Goal: Communication & Community: Participate in discussion

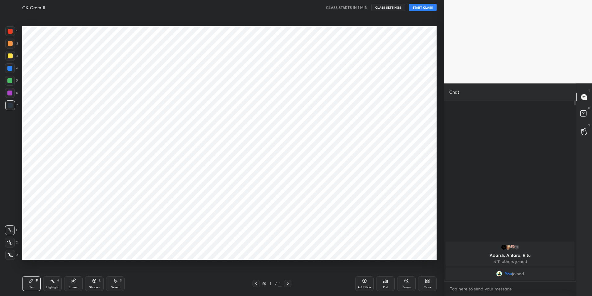
scroll to position [256, 420]
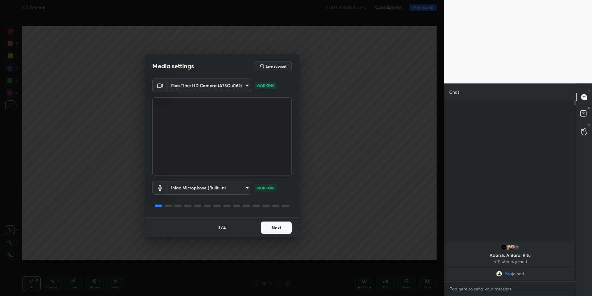
click at [278, 229] on button "Next" at bounding box center [276, 227] width 31 height 12
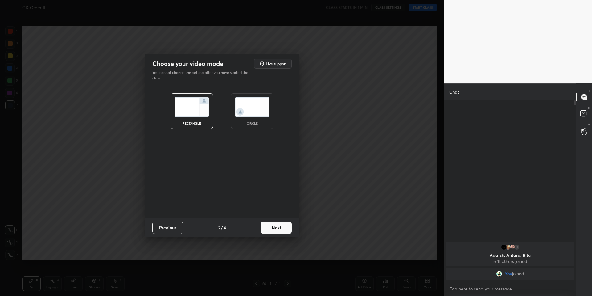
click at [278, 229] on button "Next" at bounding box center [276, 227] width 31 height 12
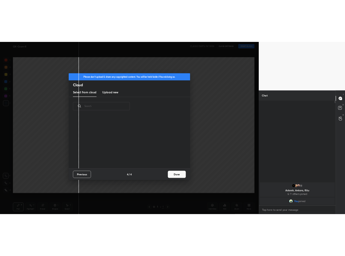
scroll to position [91, 198]
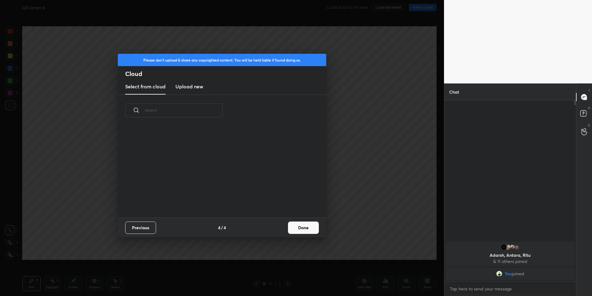
click at [296, 229] on button "Done" at bounding box center [303, 227] width 31 height 12
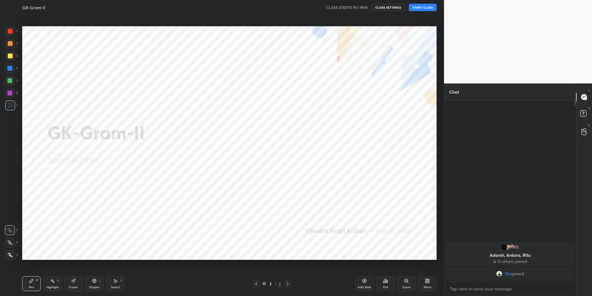
click at [412, 7] on button "START CLASS" at bounding box center [423, 7] width 28 height 7
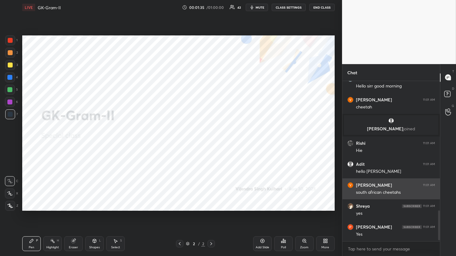
scroll to position [700, 0]
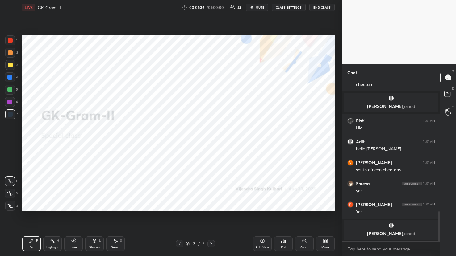
click at [327, 249] on div "More" at bounding box center [325, 247] width 8 height 3
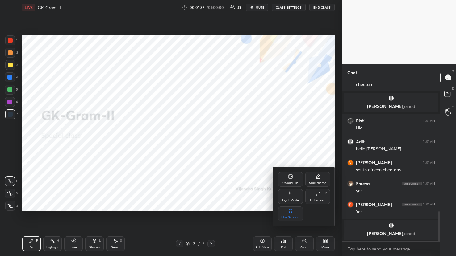
click at [292, 178] on icon at bounding box center [290, 176] width 5 height 5
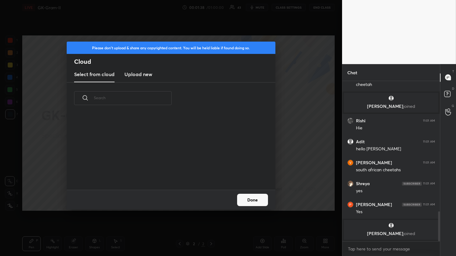
scroll to position [76, 198]
click at [135, 69] on new "Upload new" at bounding box center [138, 74] width 28 height 15
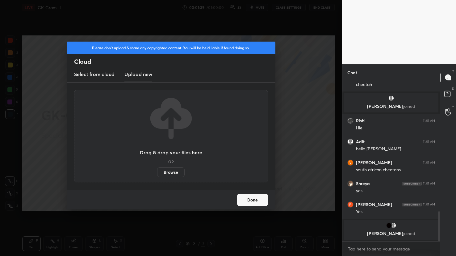
click at [177, 175] on label "Browse" at bounding box center [170, 172] width 27 height 10
click at [157, 175] on input "Browse" at bounding box center [157, 172] width 0 height 10
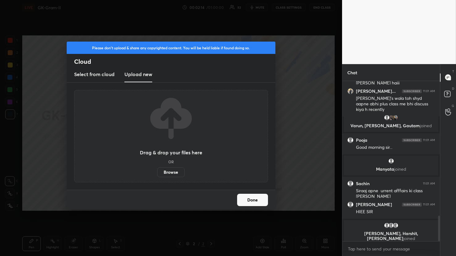
scroll to position [854, 0]
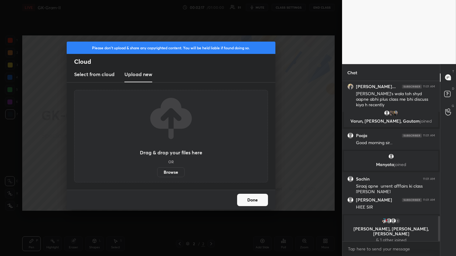
click at [171, 178] on div "Drag & drop your files here OR Browse" at bounding box center [171, 136] width 194 height 93
click at [172, 174] on label "Browse" at bounding box center [170, 172] width 27 height 10
click at [157, 174] on input "Browse" at bounding box center [157, 172] width 0 height 10
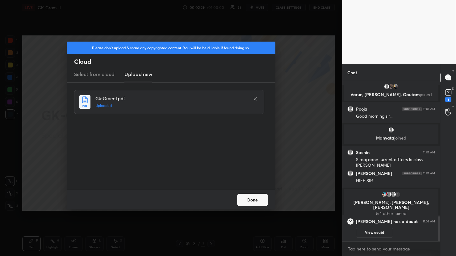
scroll to position [876, 0]
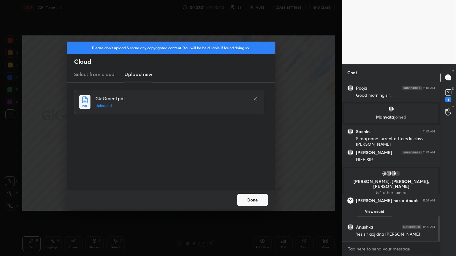
click at [264, 200] on button "Done" at bounding box center [252, 200] width 31 height 12
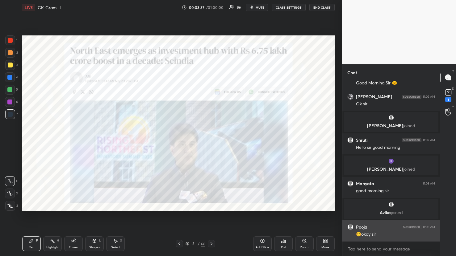
scroll to position [1170, 0]
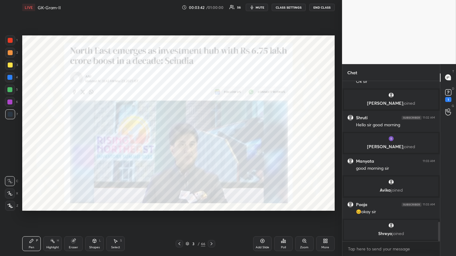
click at [258, 8] on span "mute" at bounding box center [259, 7] width 9 height 4
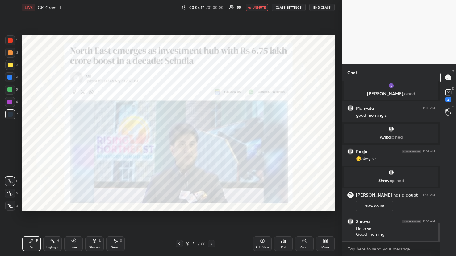
scroll to position [1227, 0]
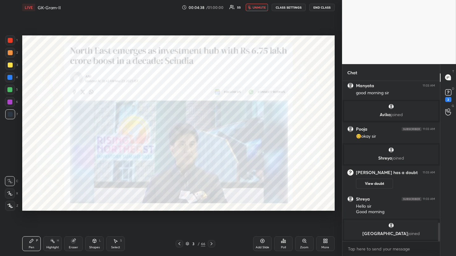
drag, startPoint x: 259, startPoint y: 8, endPoint x: 258, endPoint y: 15, distance: 7.9
click at [258, 20] on div "LIVE GK-Gram-II 00:04:38 / 01:00:00 55 unmute CLASS SETTINGS End Class Setting …" at bounding box center [178, 128] width 317 height 256
click at [257, 7] on span "unmute" at bounding box center [258, 7] width 13 height 4
type textarea "x"
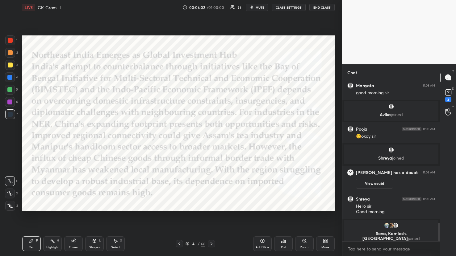
scroll to position [1232, 0]
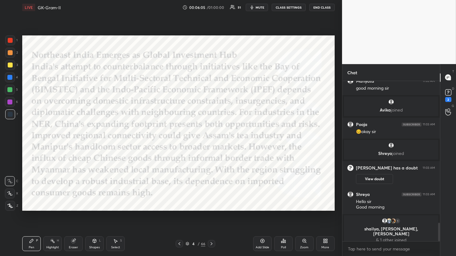
click at [254, 10] on icon "button" at bounding box center [251, 7] width 5 height 5
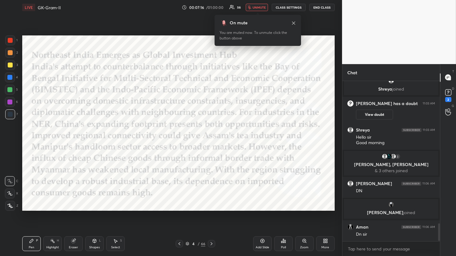
scroll to position [1267, 0]
click at [257, 6] on span "unmute" at bounding box center [258, 7] width 13 height 4
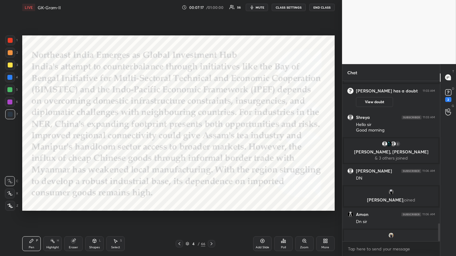
scroll to position [1277, 0]
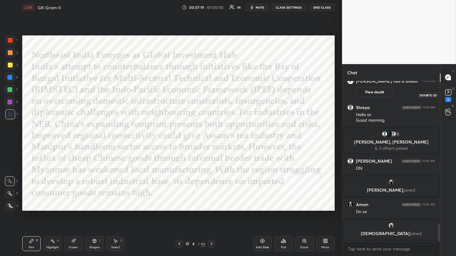
click at [448, 95] on rect at bounding box center [448, 92] width 6 height 6
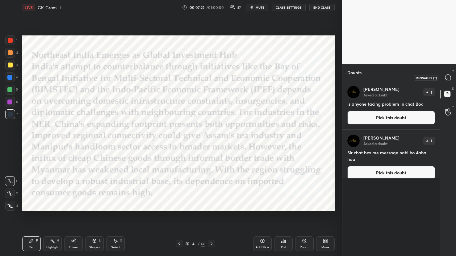
drag, startPoint x: 446, startPoint y: 75, endPoint x: 443, endPoint y: 81, distance: 6.5
click at [446, 75] on icon at bounding box center [448, 78] width 6 height 6
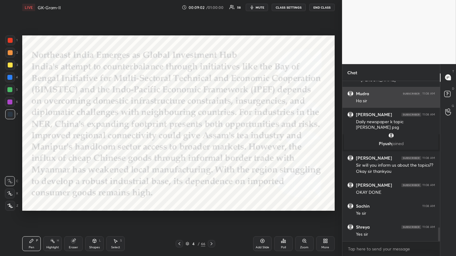
scroll to position [1725, 0]
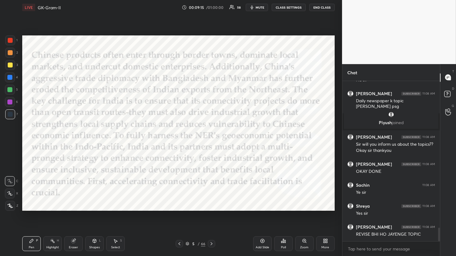
click at [214, 243] on div at bounding box center [211, 243] width 7 height 7
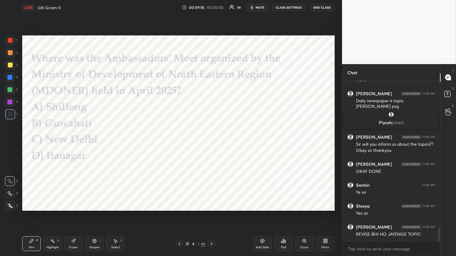
click at [287, 245] on div "Poll" at bounding box center [283, 244] width 19 height 15
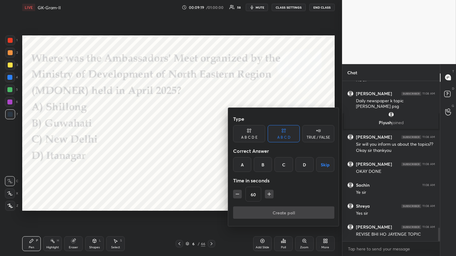
click at [282, 162] on div "C" at bounding box center [283, 164] width 18 height 15
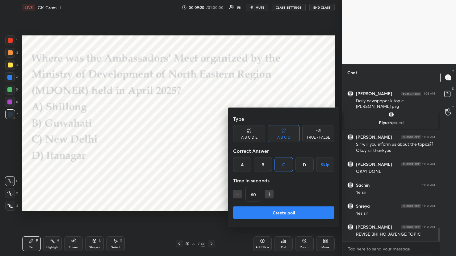
click at [278, 211] on button "Create poll" at bounding box center [283, 213] width 101 height 12
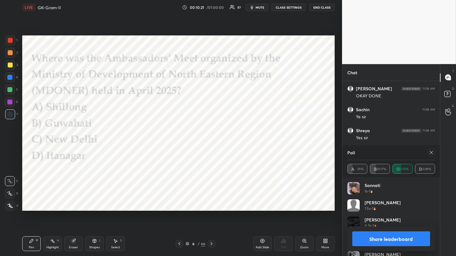
scroll to position [1775, 0]
drag, startPoint x: 400, startPoint y: 240, endPoint x: 420, endPoint y: 179, distance: 63.9
click at [419, 179] on div "Poll A 25% B 29.17% C 43.75% D 2.08% Sannati 1s • 1 [PERSON_NAME] 1.5s • 1 [PER…" at bounding box center [390, 200] width 97 height 111
click at [430, 154] on icon at bounding box center [430, 152] width 5 height 5
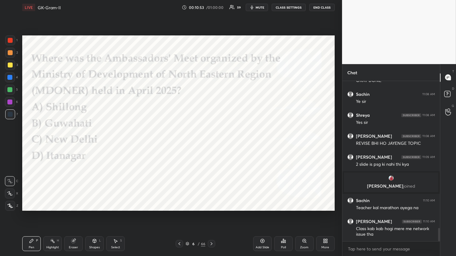
scroll to position [1791, 0]
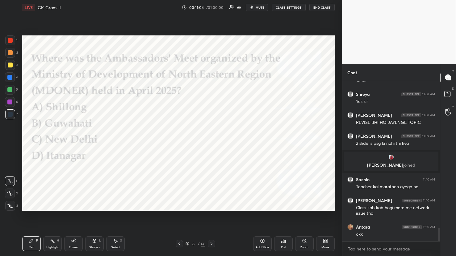
click at [9, 193] on icon at bounding box center [10, 194] width 6 height 4
drag, startPoint x: 9, startPoint y: 39, endPoint x: 12, endPoint y: 40, distance: 3.1
click at [9, 39] on div at bounding box center [10, 40] width 5 height 5
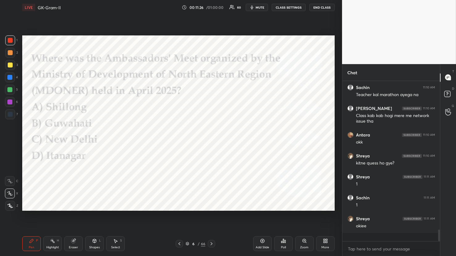
scroll to position [1875, 0]
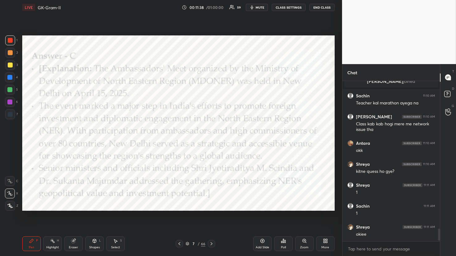
click at [263, 6] on span "mute" at bounding box center [259, 7] width 9 height 4
click at [252, 9] on button "unmute" at bounding box center [257, 7] width 22 height 7
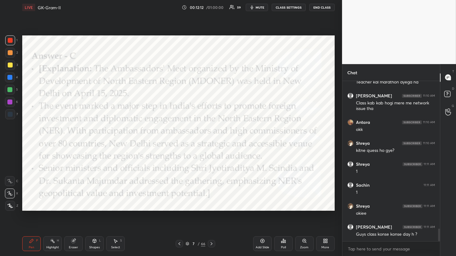
click at [257, 4] on button "mute" at bounding box center [257, 7] width 22 height 7
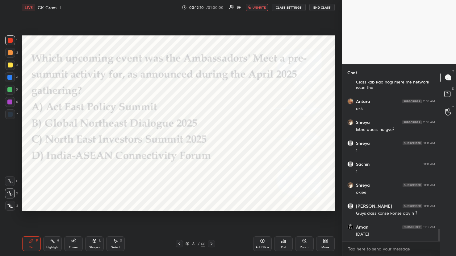
scroll to position [1938, 0]
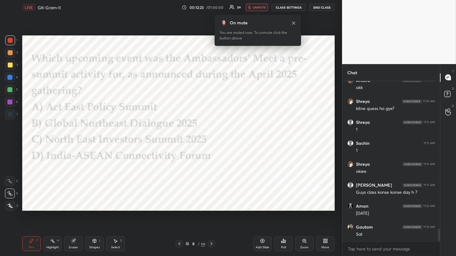
click at [266, 10] on button "unmute" at bounding box center [257, 7] width 22 height 7
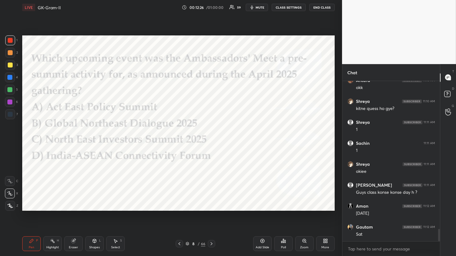
click at [283, 246] on div "Poll" at bounding box center [283, 247] width 5 height 3
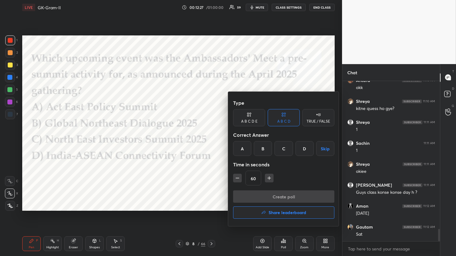
scroll to position [1959, 0]
click at [279, 156] on div "Type A B C D E A B C D TRUE / FALSE Correct Answer A B C D Skip Time in seconds…" at bounding box center [283, 144] width 101 height 94
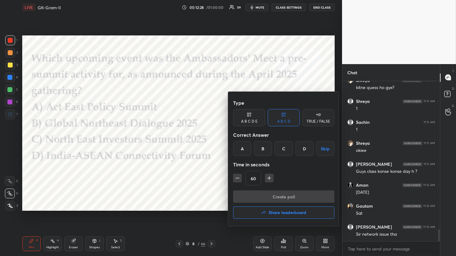
click at [287, 143] on div "C" at bounding box center [283, 148] width 18 height 15
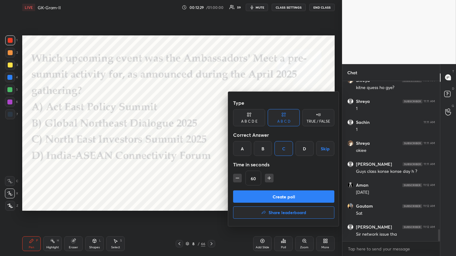
click at [283, 194] on button "Create poll" at bounding box center [283, 197] width 101 height 12
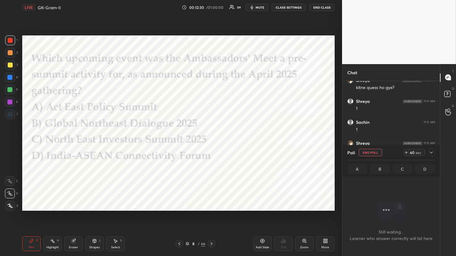
scroll to position [141, 96]
click at [263, 6] on span "mute" at bounding box center [259, 7] width 9 height 4
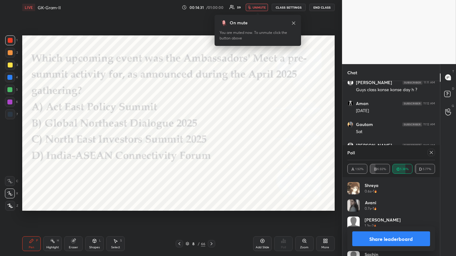
scroll to position [1987, 0]
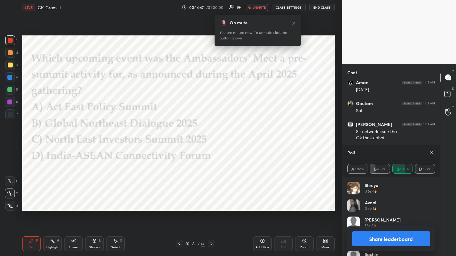
click at [429, 153] on icon at bounding box center [430, 152] width 5 height 5
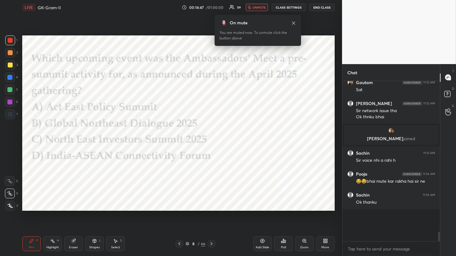
scroll to position [1979, 0]
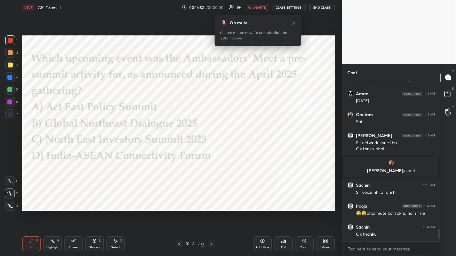
click at [293, 24] on icon at bounding box center [293, 23] width 5 height 5
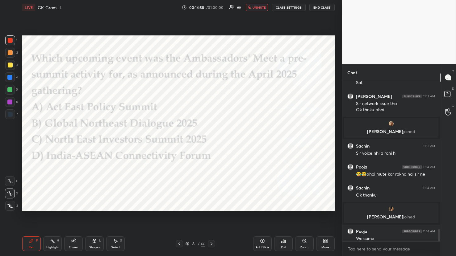
scroll to position [2003, 0]
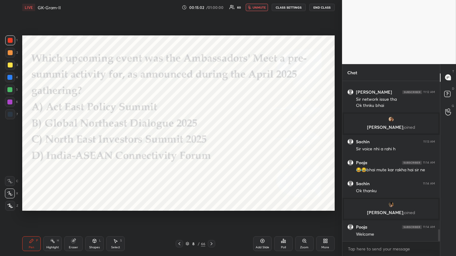
click at [253, 8] on button "unmute" at bounding box center [257, 7] width 22 height 7
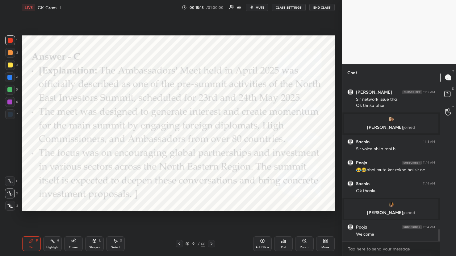
scroll to position [2025, 0]
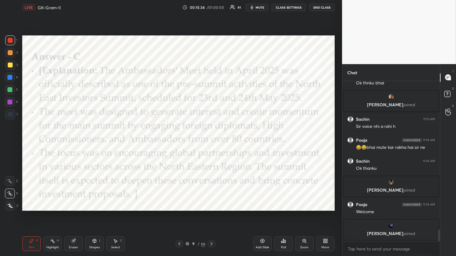
click at [211, 242] on icon at bounding box center [211, 244] width 5 height 5
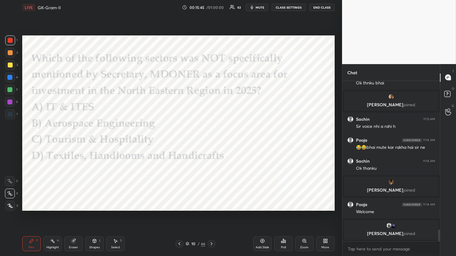
click at [285, 240] on icon at bounding box center [283, 241] width 5 height 5
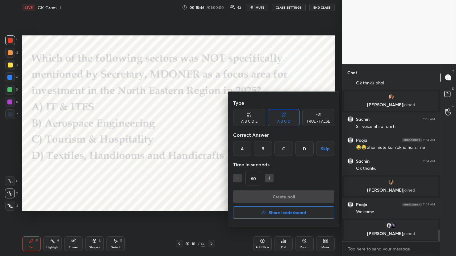
click at [264, 151] on div "B" at bounding box center [263, 148] width 18 height 15
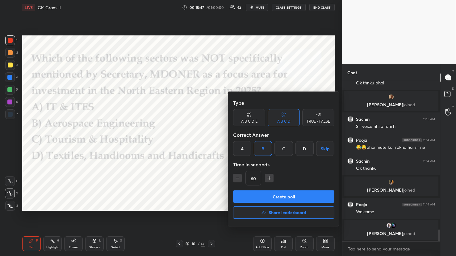
click at [276, 194] on button "Create poll" at bounding box center [283, 197] width 101 height 12
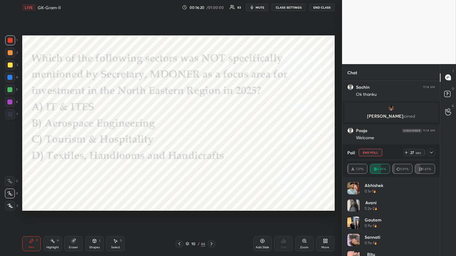
scroll to position [2102, 0]
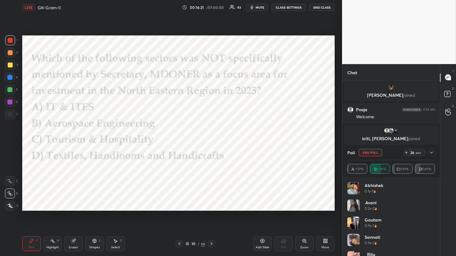
click at [429, 154] on icon at bounding box center [430, 152] width 5 height 5
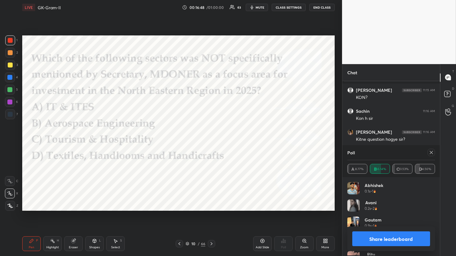
scroll to position [72, 86]
click at [386, 238] on button "Share leaderboard" at bounding box center [391, 239] width 78 height 15
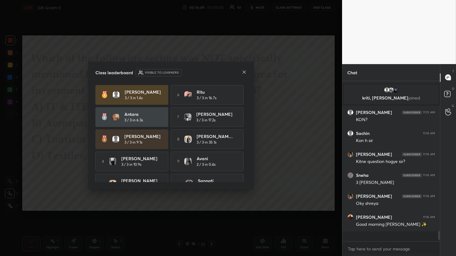
scroll to position [155, 96]
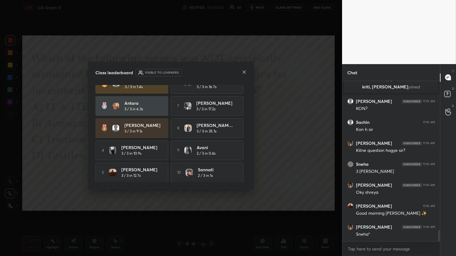
click at [243, 71] on icon at bounding box center [244, 72] width 5 height 5
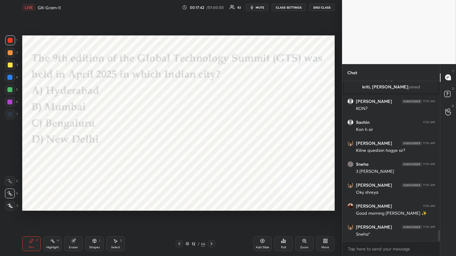
click at [285, 242] on icon at bounding box center [284, 241] width 1 height 3
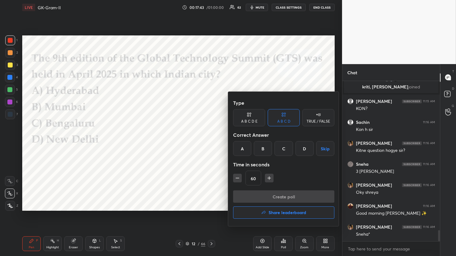
click at [304, 150] on div "D" at bounding box center [304, 148] width 18 height 15
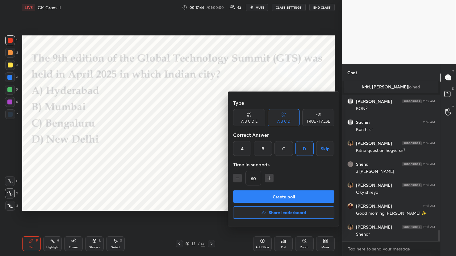
click at [279, 194] on button "Create poll" at bounding box center [283, 197] width 101 height 12
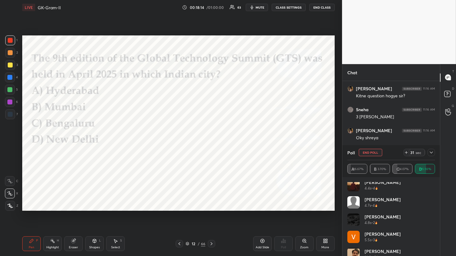
scroll to position [461, 0]
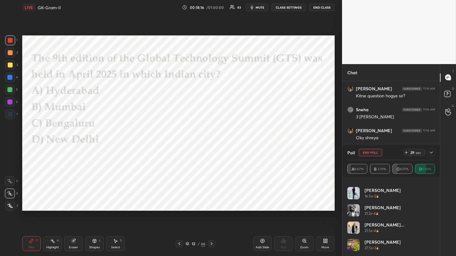
click at [432, 150] on icon at bounding box center [430, 152] width 5 height 5
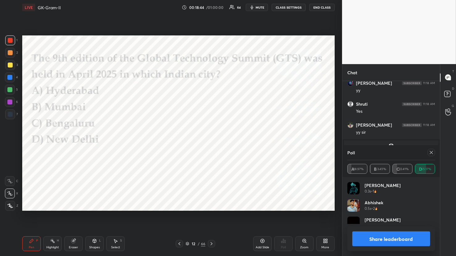
scroll to position [72, 86]
click at [433, 154] on icon at bounding box center [430, 152] width 5 height 5
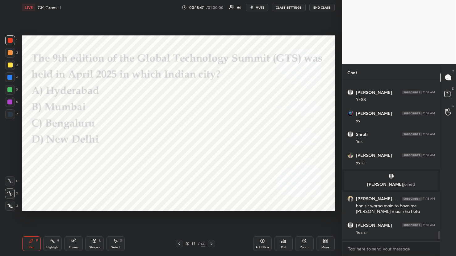
scroll to position [2344, 0]
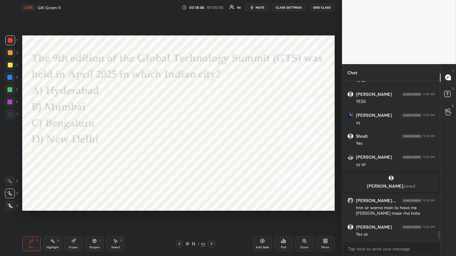
click at [214, 243] on div at bounding box center [211, 243] width 7 height 7
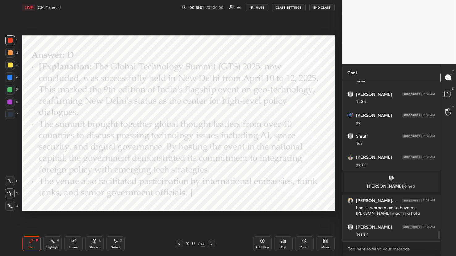
click at [214, 243] on div at bounding box center [211, 243] width 7 height 7
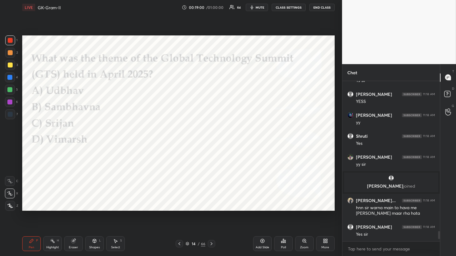
click at [283, 244] on div "Poll" at bounding box center [283, 244] width 19 height 15
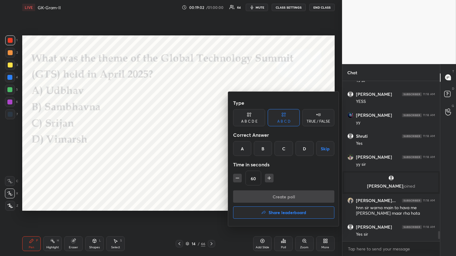
click at [287, 149] on div "C" at bounding box center [283, 148] width 18 height 15
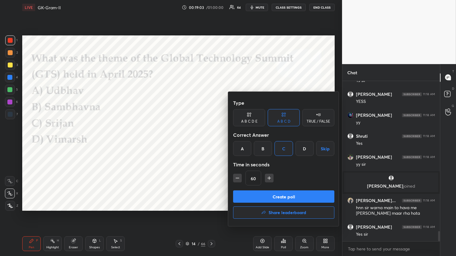
scroll to position [2371, 0]
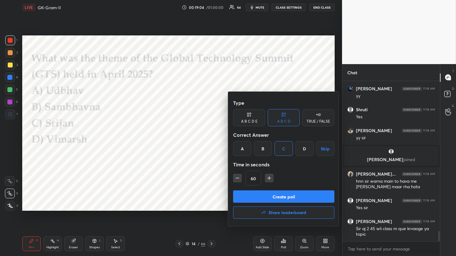
click at [269, 152] on div "B" at bounding box center [263, 148] width 18 height 15
click at [279, 195] on button "Create poll" at bounding box center [283, 197] width 101 height 12
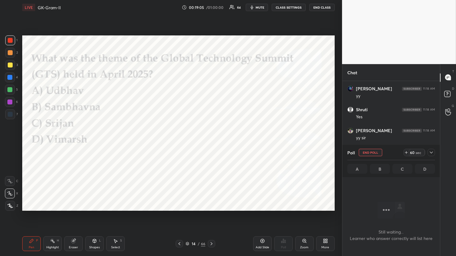
scroll to position [2, 2]
click at [432, 153] on icon at bounding box center [430, 152] width 5 height 5
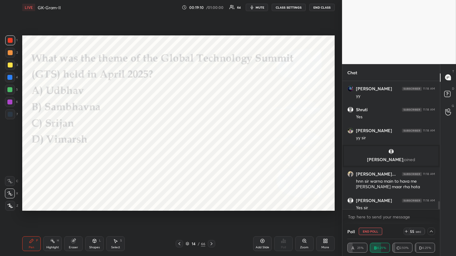
click at [258, 9] on span "mute" at bounding box center [259, 7] width 9 height 4
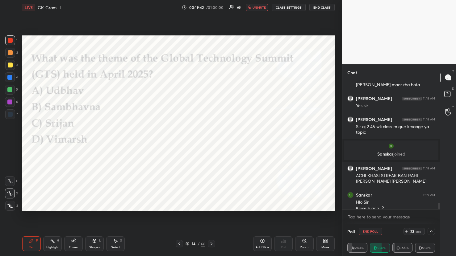
scroll to position [2457, 0]
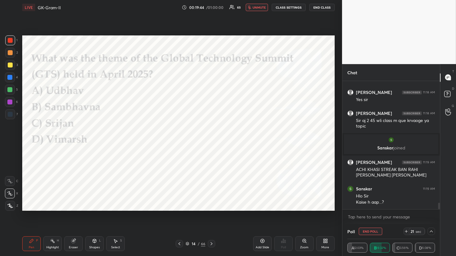
click at [255, 5] on span "unmute" at bounding box center [258, 7] width 13 height 4
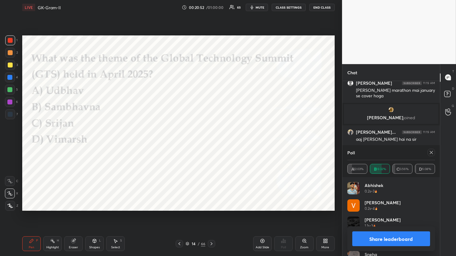
scroll to position [2587, 0]
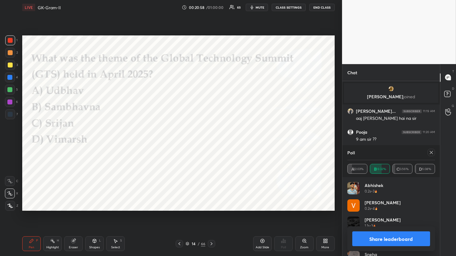
click at [431, 150] on icon at bounding box center [430, 152] width 5 height 5
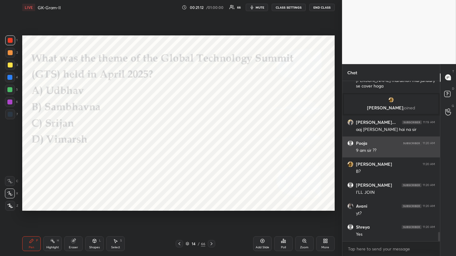
scroll to position [2597, 0]
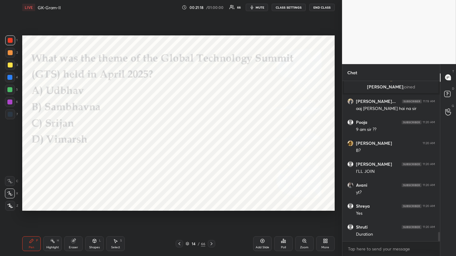
click at [208, 243] on div at bounding box center [211, 243] width 7 height 7
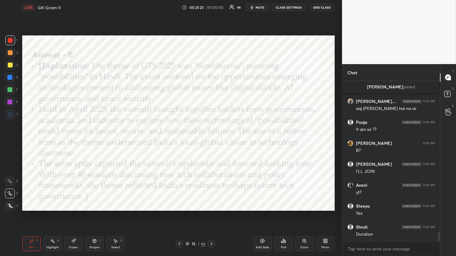
scroll to position [2619, 0]
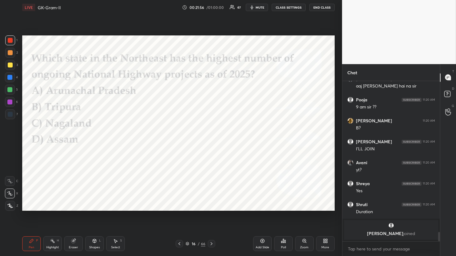
click at [286, 242] on div "Poll" at bounding box center [283, 244] width 19 height 15
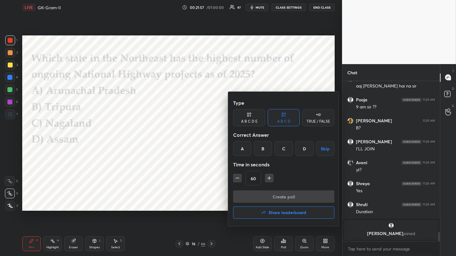
click at [308, 153] on div "D" at bounding box center [304, 148] width 18 height 15
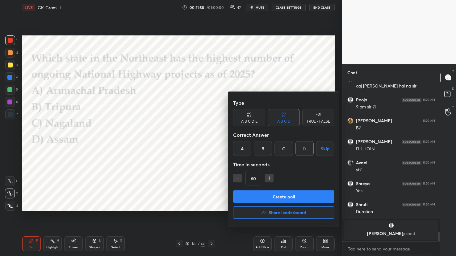
click at [297, 199] on button "Create poll" at bounding box center [283, 197] width 101 height 12
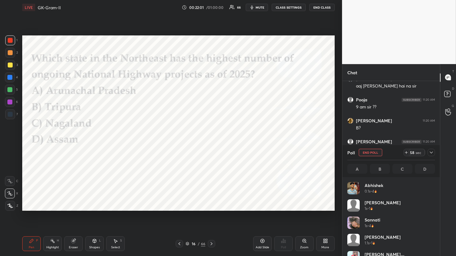
scroll to position [72, 86]
click at [429, 153] on icon at bounding box center [430, 152] width 5 height 5
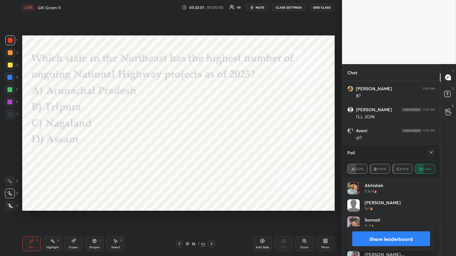
click at [431, 153] on icon at bounding box center [430, 152] width 5 height 5
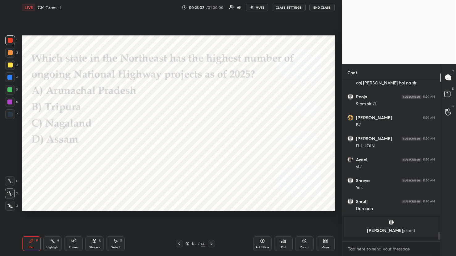
scroll to position [2619, 0]
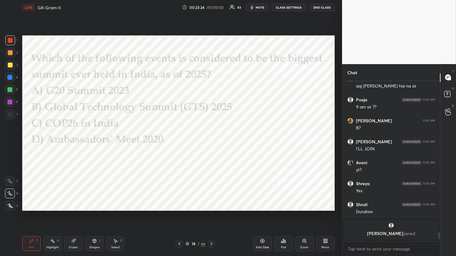
click at [290, 246] on div "Poll" at bounding box center [283, 244] width 19 height 15
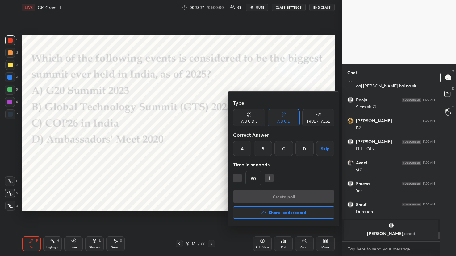
click at [242, 150] on div "A" at bounding box center [242, 148] width 18 height 15
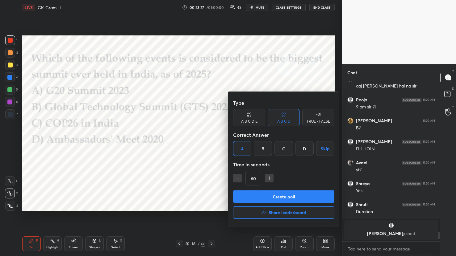
click at [253, 197] on button "Create poll" at bounding box center [283, 197] width 101 height 12
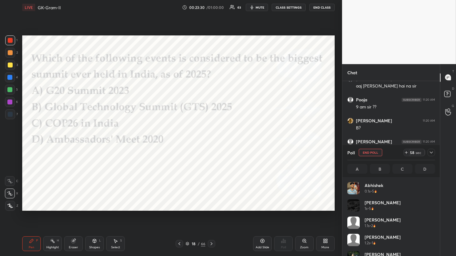
scroll to position [72, 86]
click at [259, 9] on span "mute" at bounding box center [259, 7] width 9 height 4
click at [256, 9] on span "unmute" at bounding box center [258, 7] width 13 height 4
click at [260, 10] on button "mute" at bounding box center [257, 7] width 22 height 7
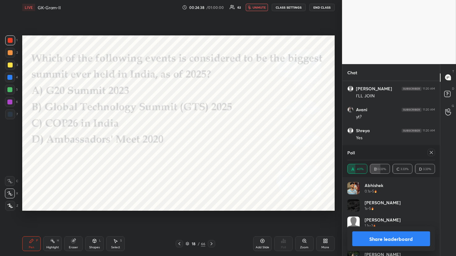
click at [263, 10] on button "unmute" at bounding box center [257, 7] width 22 height 7
click at [431, 152] on icon at bounding box center [430, 152] width 3 height 3
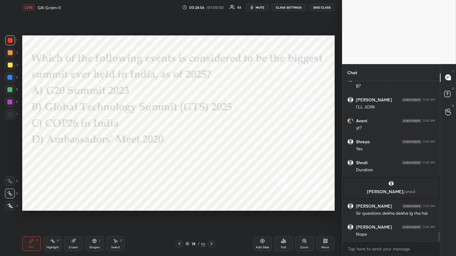
scroll to position [2643, 0]
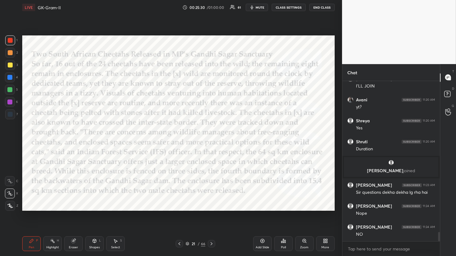
click at [259, 8] on span "mute" at bounding box center [259, 7] width 9 height 4
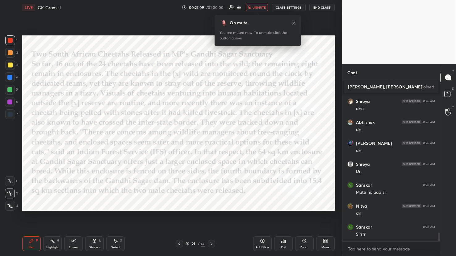
scroll to position [2828, 0]
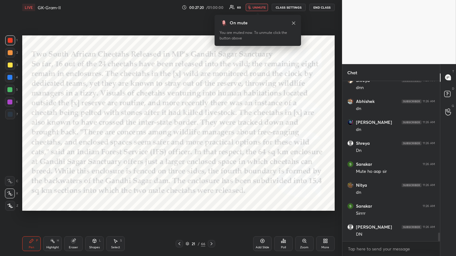
click at [255, 13] on div "On mute You are muted now. To unmute click the button above" at bounding box center [257, 28] width 86 height 35
click at [256, 10] on button "unmute" at bounding box center [257, 7] width 22 height 7
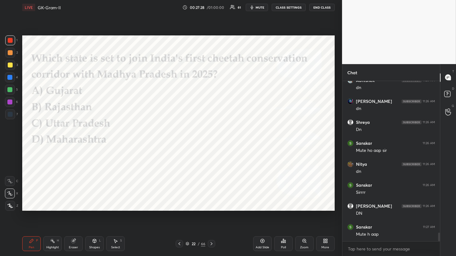
click at [283, 243] on icon at bounding box center [283, 241] width 1 height 4
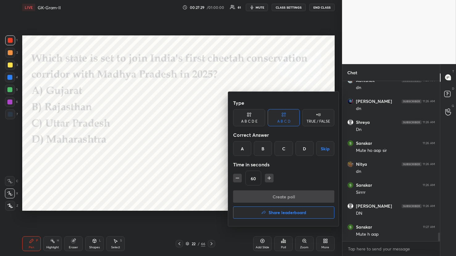
click at [261, 149] on div "B" at bounding box center [263, 148] width 18 height 15
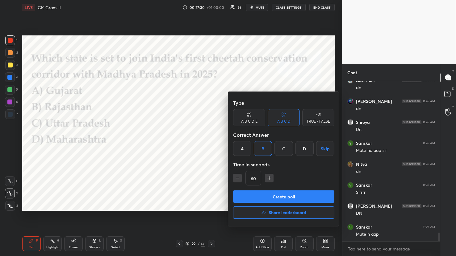
click at [272, 196] on button "Create poll" at bounding box center [283, 197] width 101 height 12
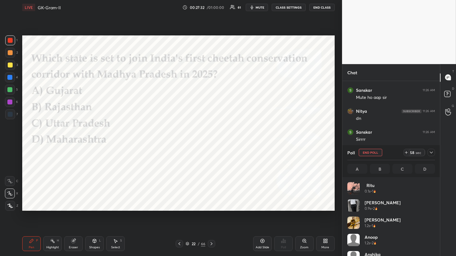
scroll to position [72, 86]
click at [258, 11] on button "mute" at bounding box center [257, 7] width 22 height 7
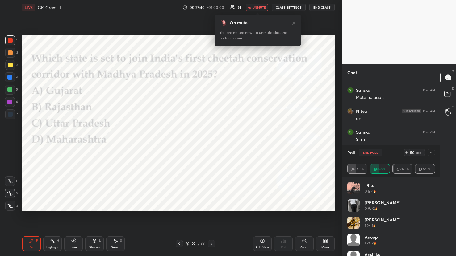
click at [291, 22] on icon at bounding box center [293, 23] width 5 height 5
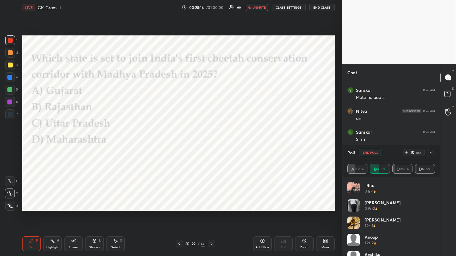
scroll to position [2925, 0]
click at [256, 7] on span "unmute" at bounding box center [258, 7] width 13 height 4
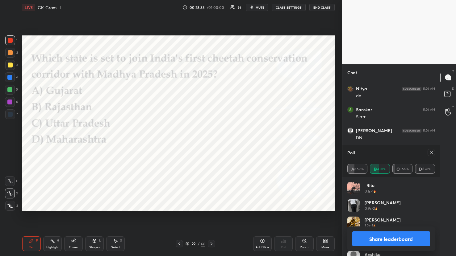
click at [429, 153] on icon at bounding box center [430, 152] width 5 height 5
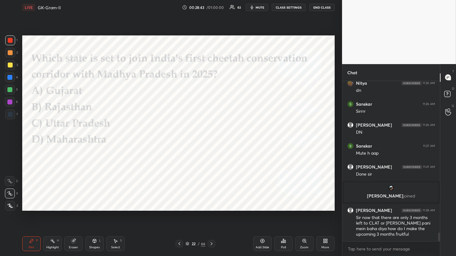
scroll to position [2842, 0]
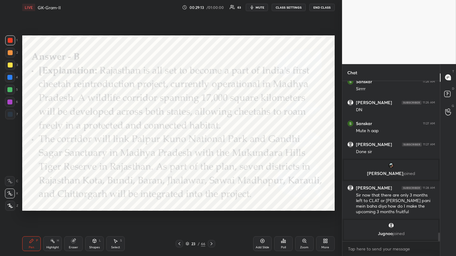
click at [252, 8] on icon "button" at bounding box center [251, 8] width 3 height 4
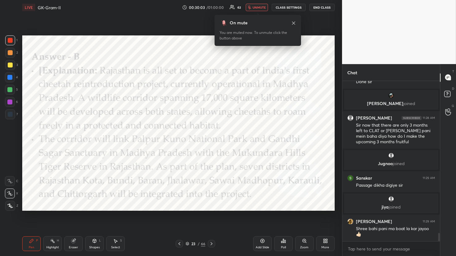
scroll to position [2909, 0]
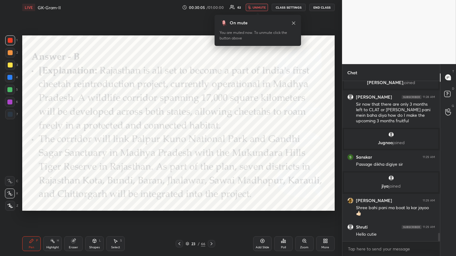
click at [255, 9] on span "unmute" at bounding box center [258, 7] width 13 height 4
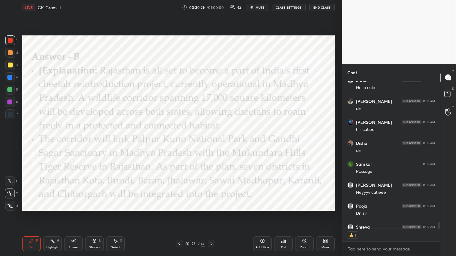
scroll to position [3090, 0]
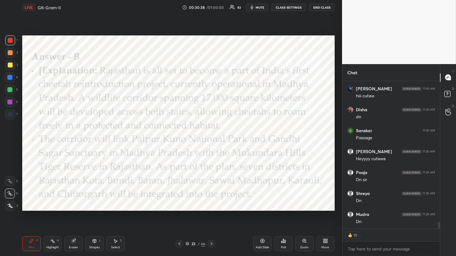
click at [210, 245] on icon at bounding box center [211, 244] width 5 height 5
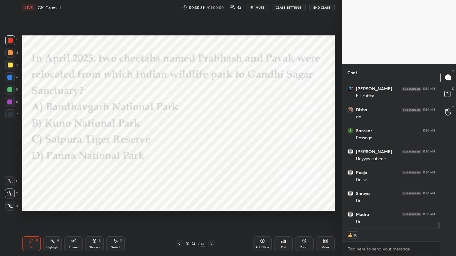
click at [219, 178] on div "LIVE GK-Gram-II 00:30:39 / 01:00:00 62 mute CLASS SETTINGS End Class Setting up…" at bounding box center [178, 128] width 317 height 256
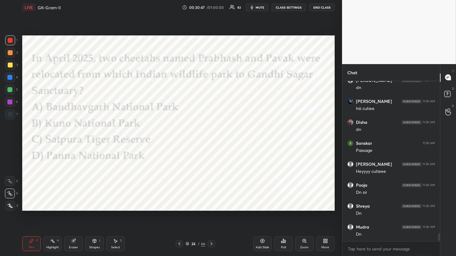
scroll to position [2, 2]
click at [287, 247] on div "Poll" at bounding box center [283, 244] width 19 height 15
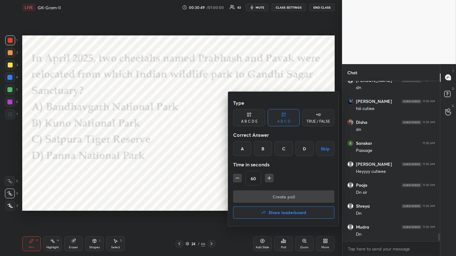
click at [265, 150] on div "B" at bounding box center [263, 148] width 18 height 15
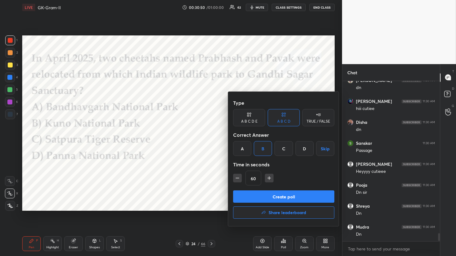
click at [268, 197] on button "Create poll" at bounding box center [283, 197] width 101 height 12
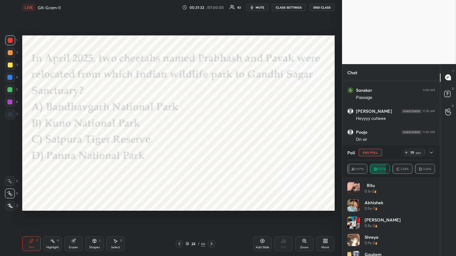
scroll to position [3151, 0]
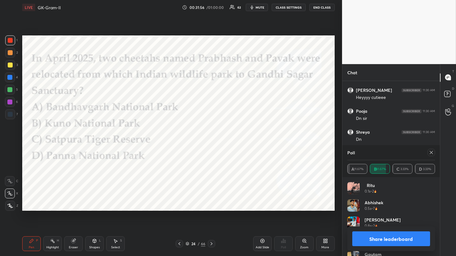
click at [432, 153] on icon at bounding box center [430, 152] width 5 height 5
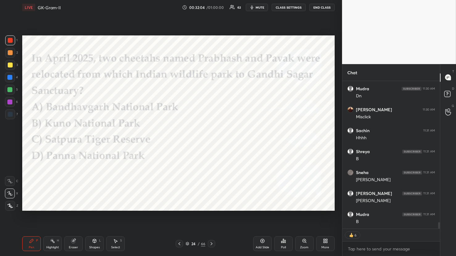
scroll to position [3258, 0]
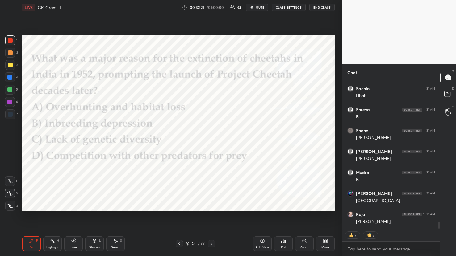
click at [265, 8] on button "mute" at bounding box center [257, 7] width 22 height 7
click at [281, 243] on icon at bounding box center [283, 241] width 5 height 5
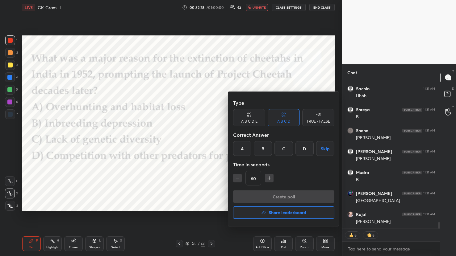
click at [247, 151] on div "A" at bounding box center [242, 148] width 18 height 15
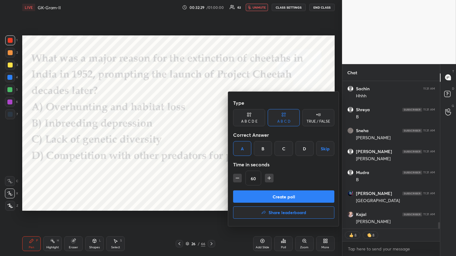
click at [282, 197] on button "Create poll" at bounding box center [283, 197] width 101 height 12
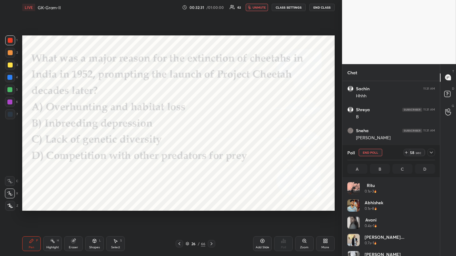
scroll to position [72, 86]
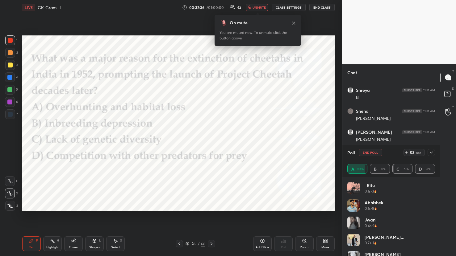
click at [255, 9] on button "unmute" at bounding box center [257, 7] width 22 height 7
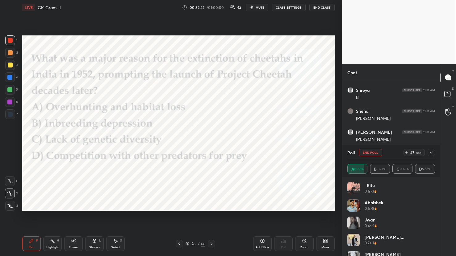
click at [262, 8] on span "mute" at bounding box center [259, 7] width 9 height 4
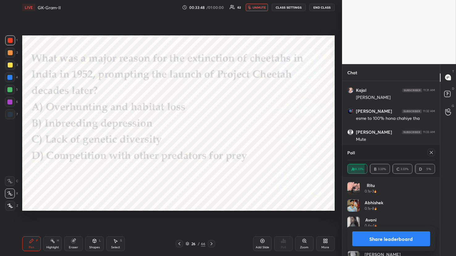
scroll to position [3403, 0]
click at [434, 153] on div at bounding box center [430, 152] width 7 height 7
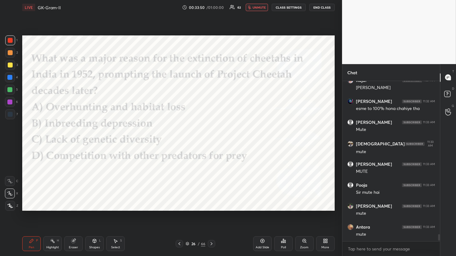
scroll to position [3434, 0]
click at [267, 9] on button "unmute" at bounding box center [257, 7] width 22 height 7
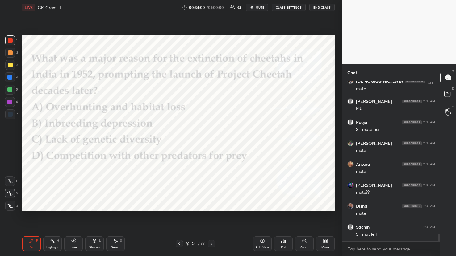
scroll to position [3476, 0]
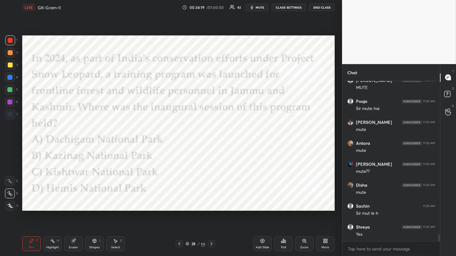
click at [284, 243] on icon at bounding box center [284, 241] width 1 height 3
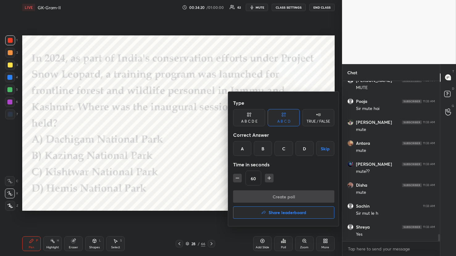
click at [243, 145] on div "A" at bounding box center [242, 148] width 18 height 15
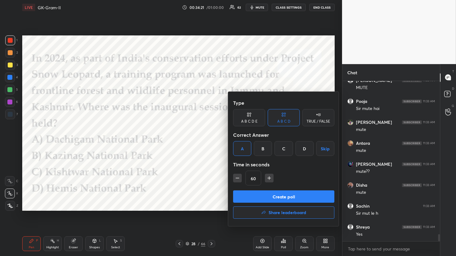
click at [266, 194] on button "Create poll" at bounding box center [283, 197] width 101 height 12
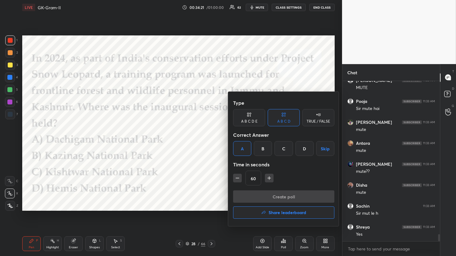
scroll to position [160, 96]
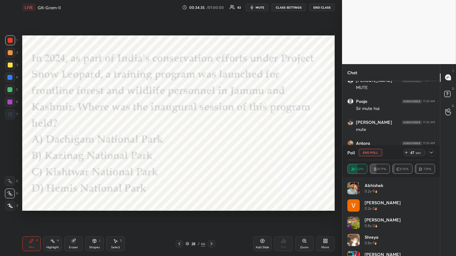
click at [256, 11] on div "LIVE GK-Gram-II 00:34:35 / 01:00:00 62 mute CLASS SETTINGS End Class" at bounding box center [178, 7] width 312 height 15
click at [429, 151] on icon at bounding box center [430, 152] width 5 height 5
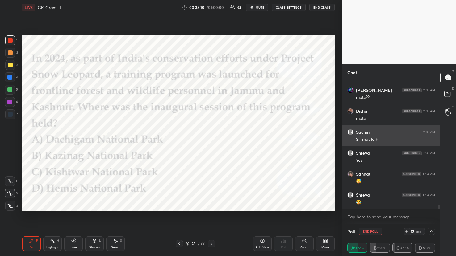
scroll to position [3571, 0]
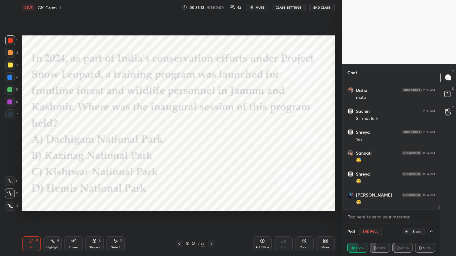
click at [254, 10] on icon "button" at bounding box center [251, 7] width 5 height 5
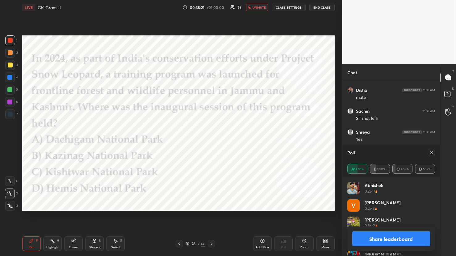
scroll to position [72, 86]
click at [254, 10] on button "unmute" at bounding box center [257, 7] width 22 height 7
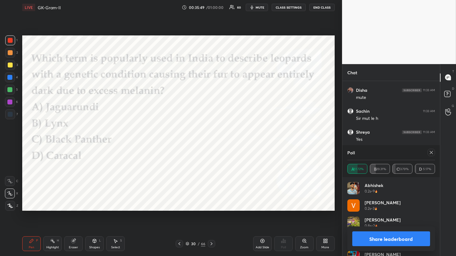
scroll to position [3592, 0]
click at [432, 152] on icon at bounding box center [430, 152] width 3 height 3
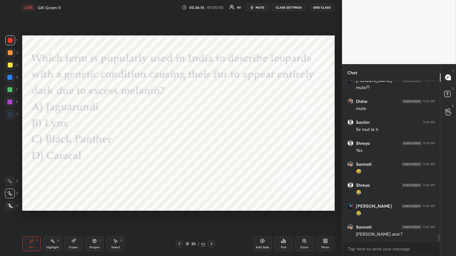
scroll to position [3581, 0]
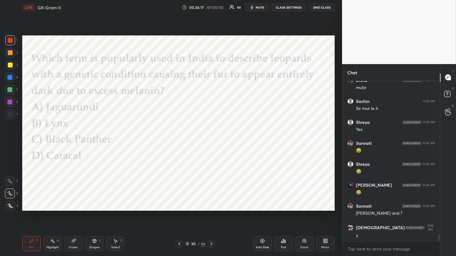
click at [283, 247] on div "Poll" at bounding box center [283, 247] width 5 height 3
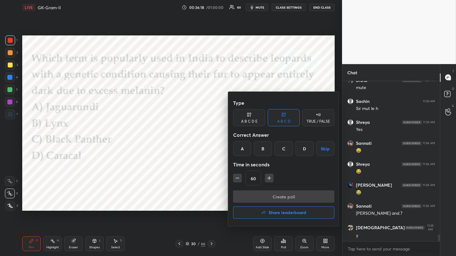
click at [279, 152] on div "C" at bounding box center [283, 148] width 18 height 15
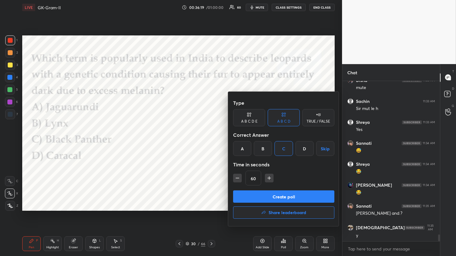
click at [286, 198] on button "Create poll" at bounding box center [283, 197] width 101 height 12
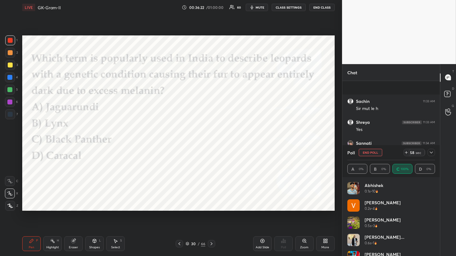
scroll to position [3634, 0]
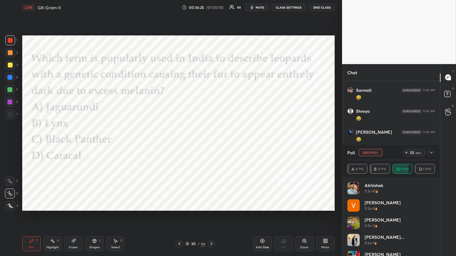
click at [429, 152] on icon at bounding box center [430, 152] width 5 height 5
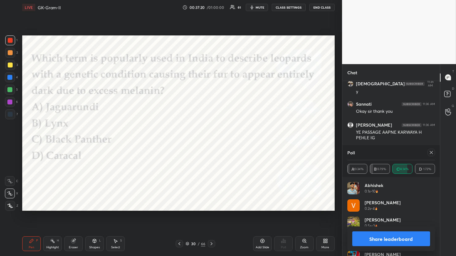
scroll to position [72, 86]
click at [431, 152] on icon at bounding box center [430, 152] width 3 height 3
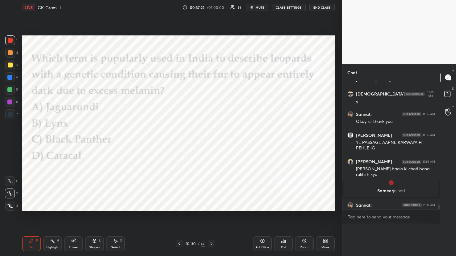
scroll to position [3456, 0]
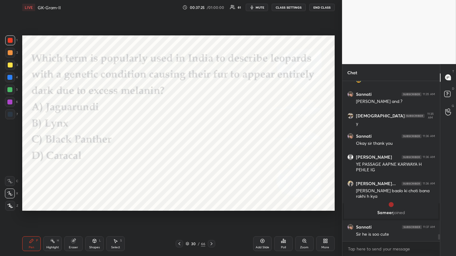
click at [213, 245] on icon at bounding box center [211, 244] width 5 height 5
click at [276, 246] on div "Poll" at bounding box center [283, 244] width 19 height 15
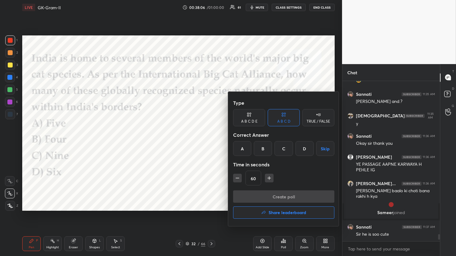
click at [246, 146] on div "A" at bounding box center [242, 148] width 18 height 15
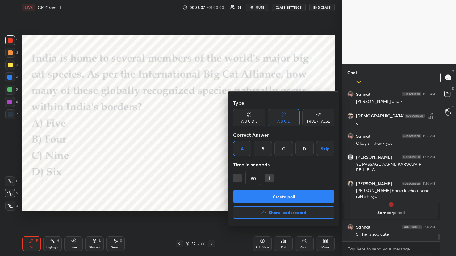
click at [279, 196] on button "Create poll" at bounding box center [283, 197] width 101 height 12
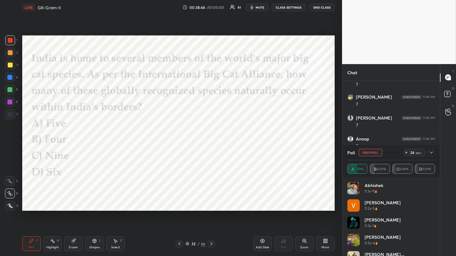
scroll to position [3654, 0]
click at [431, 154] on icon at bounding box center [430, 152] width 5 height 5
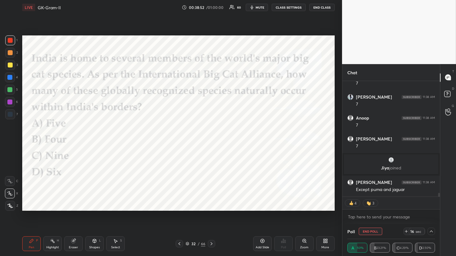
scroll to position [0, 2]
click at [433, 233] on icon at bounding box center [430, 231] width 5 height 5
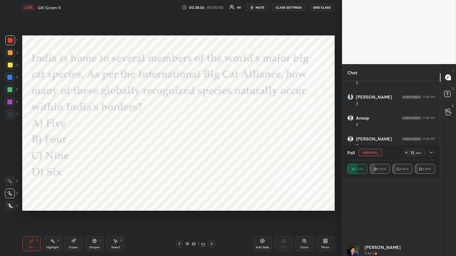
scroll to position [410, 0]
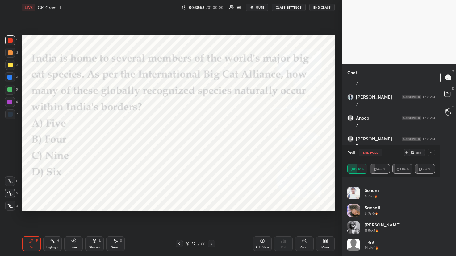
click at [430, 153] on icon at bounding box center [430, 152] width 5 height 5
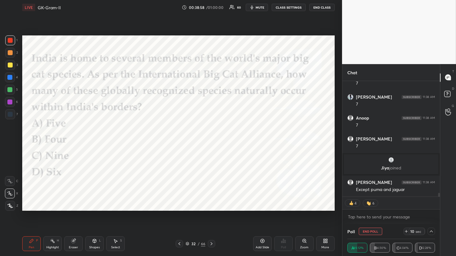
scroll to position [6, 86]
click at [373, 230] on button "End Poll" at bounding box center [369, 231] width 23 height 7
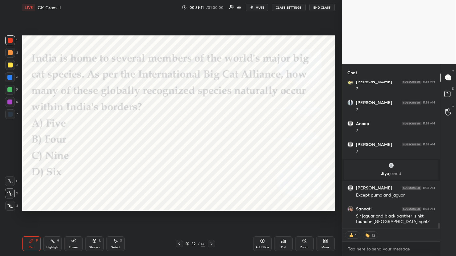
click at [210, 244] on icon at bounding box center [211, 244] width 5 height 5
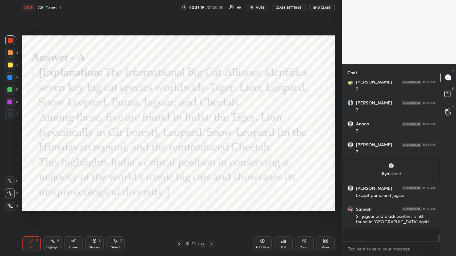
scroll to position [159, 96]
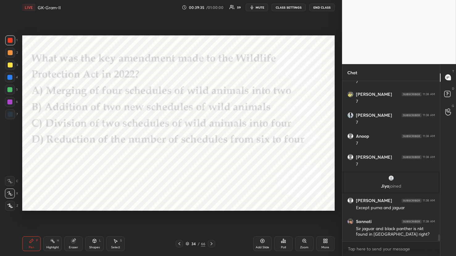
click at [285, 246] on div "Poll" at bounding box center [283, 247] width 5 height 3
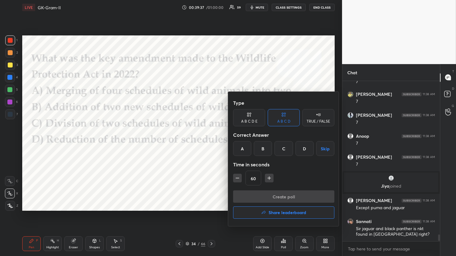
click at [300, 145] on div "D" at bounding box center [304, 148] width 18 height 15
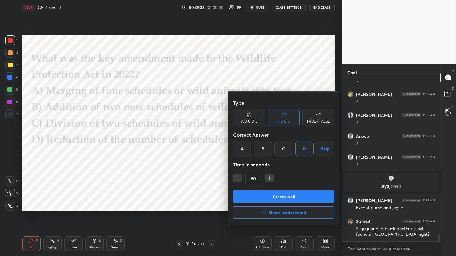
click at [286, 193] on button "Create poll" at bounding box center [283, 197] width 101 height 12
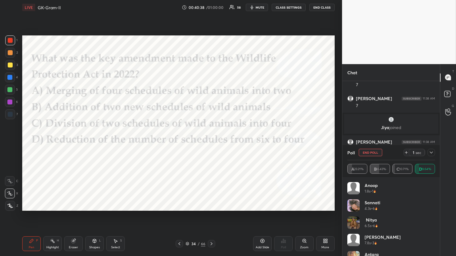
scroll to position [3694, 0]
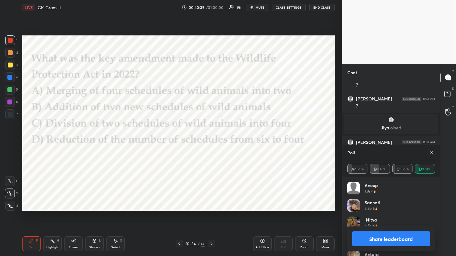
click at [432, 154] on icon at bounding box center [430, 152] width 5 height 5
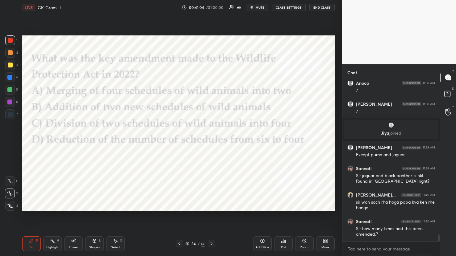
scroll to position [3711, 0]
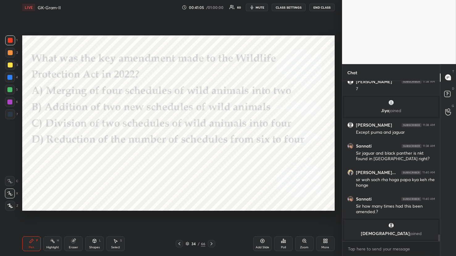
click at [211, 246] on icon at bounding box center [211, 244] width 5 height 5
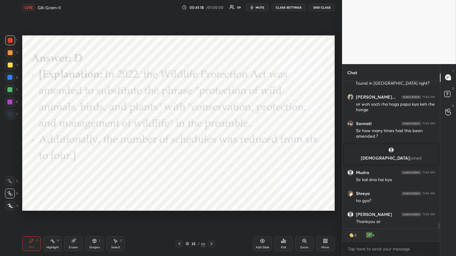
scroll to position [3785, 0]
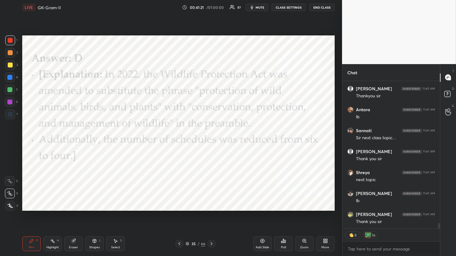
click at [287, 246] on div "Poll" at bounding box center [283, 244] width 19 height 15
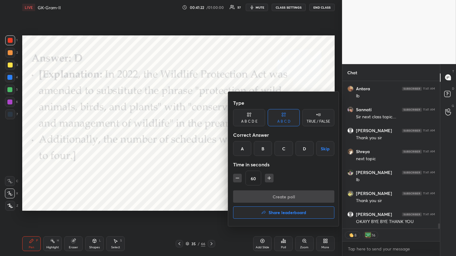
click at [284, 209] on button "Share leaderboard" at bounding box center [283, 213] width 101 height 12
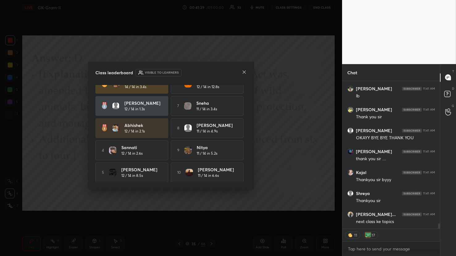
click at [246, 73] on icon at bounding box center [244, 72] width 5 height 5
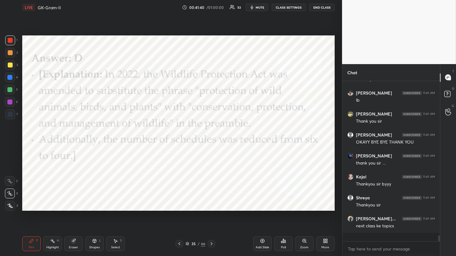
scroll to position [3982, 0]
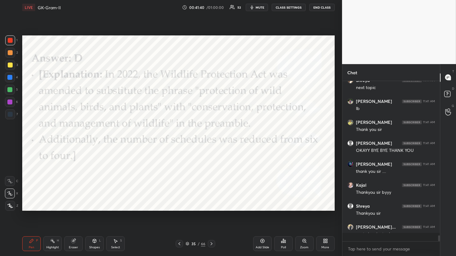
click at [329, 10] on button "End Class" at bounding box center [321, 7] width 25 height 7
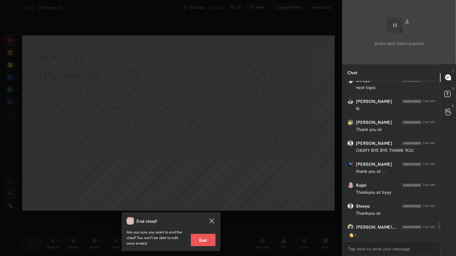
scroll to position [2, 2]
click at [212, 223] on icon at bounding box center [211, 220] width 7 height 7
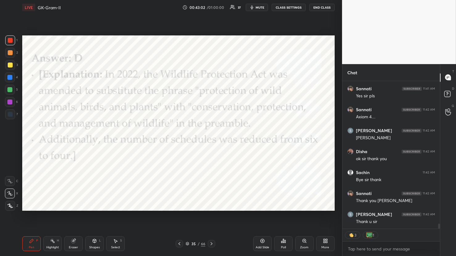
scroll to position [4190, 0]
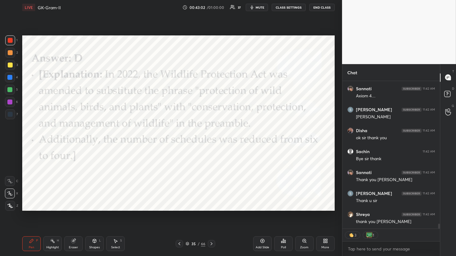
click at [318, 8] on button "End Class" at bounding box center [321, 7] width 25 height 7
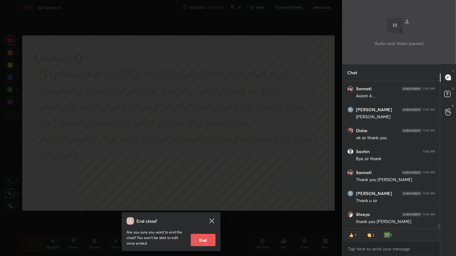
click at [203, 240] on button "End" at bounding box center [203, 240] width 25 height 12
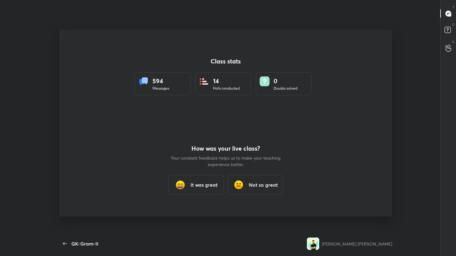
scroll to position [0, 0]
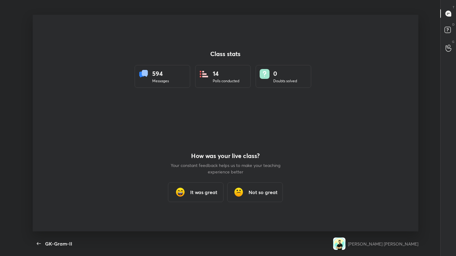
type textarea "x"
